Goal: Information Seeking & Learning: Learn about a topic

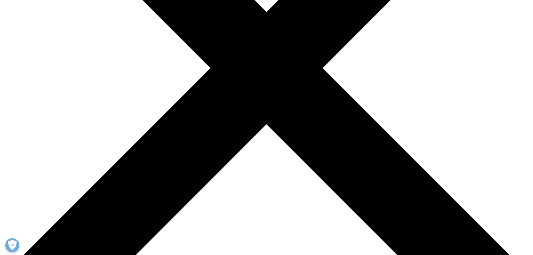
scroll to position [224, 0]
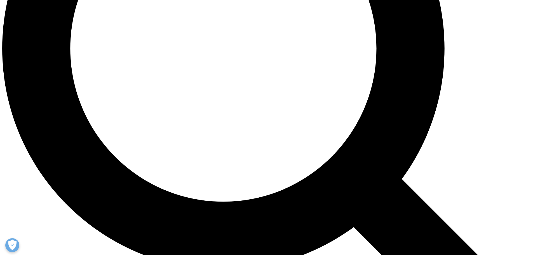
scroll to position [709, 0]
